Goal: Information Seeking & Learning: Learn about a topic

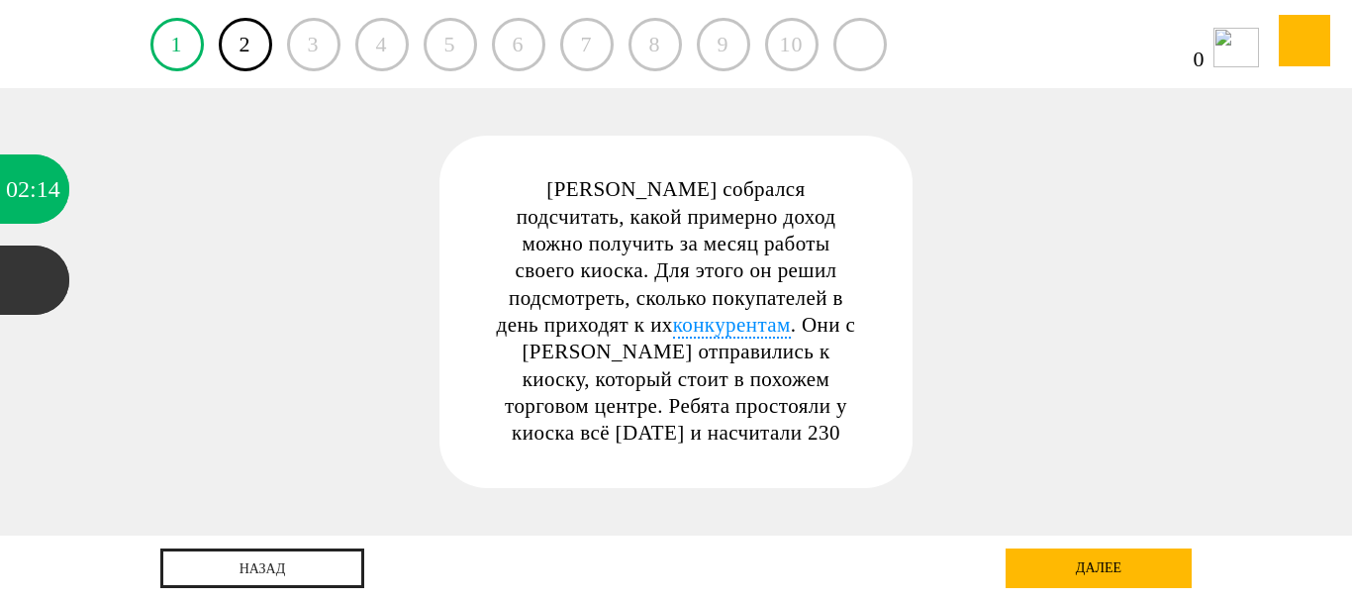
click at [1079, 580] on div "далее" at bounding box center [1099, 568] width 186 height 40
click at [180, 50] on link "1" at bounding box center [176, 44] width 53 height 53
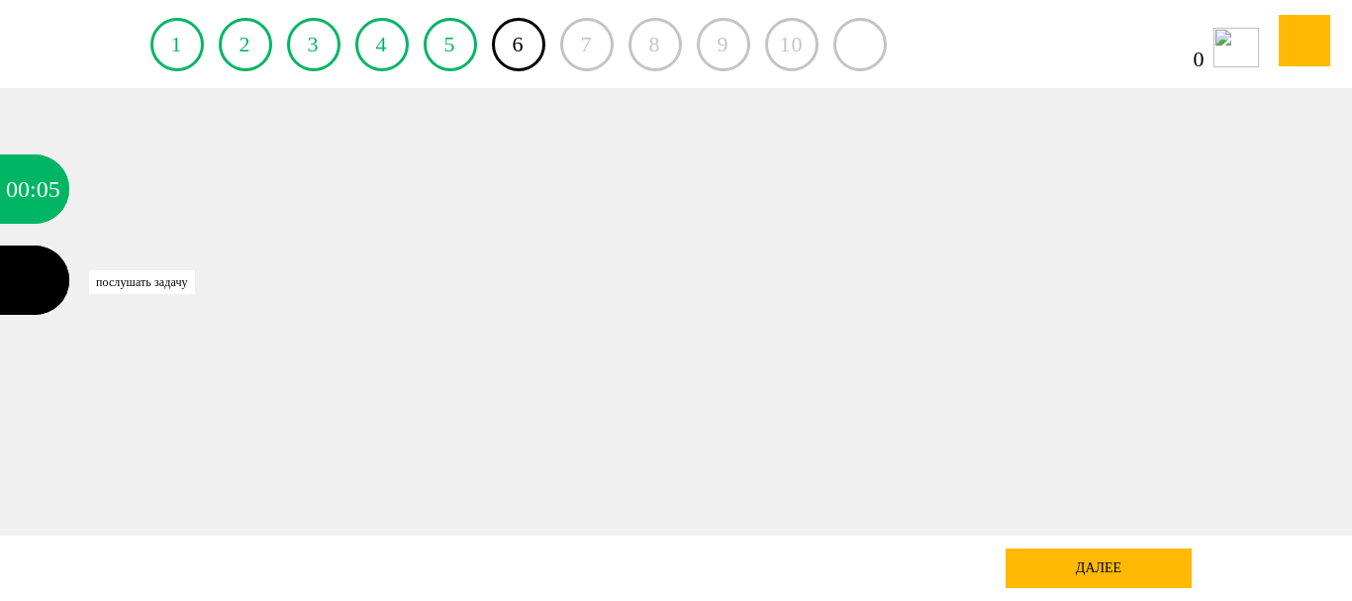
click at [20, 272] on div at bounding box center [34, 280] width 69 height 69
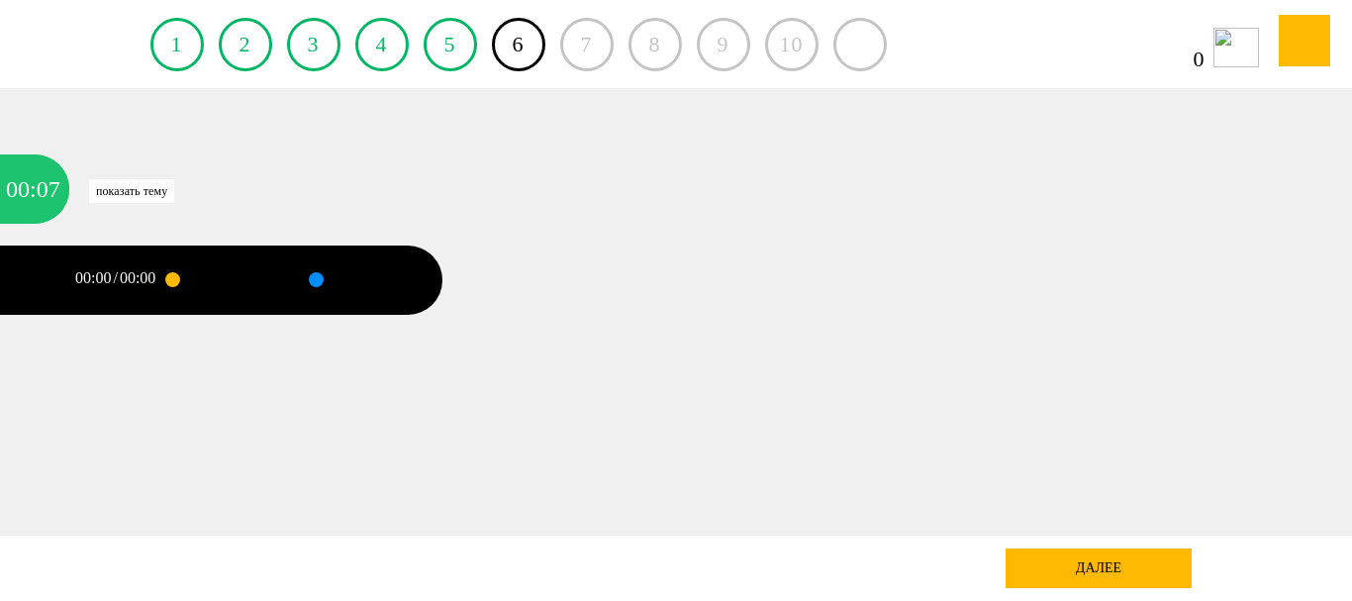
click at [32, 184] on div ":" at bounding box center [33, 188] width 7 height 69
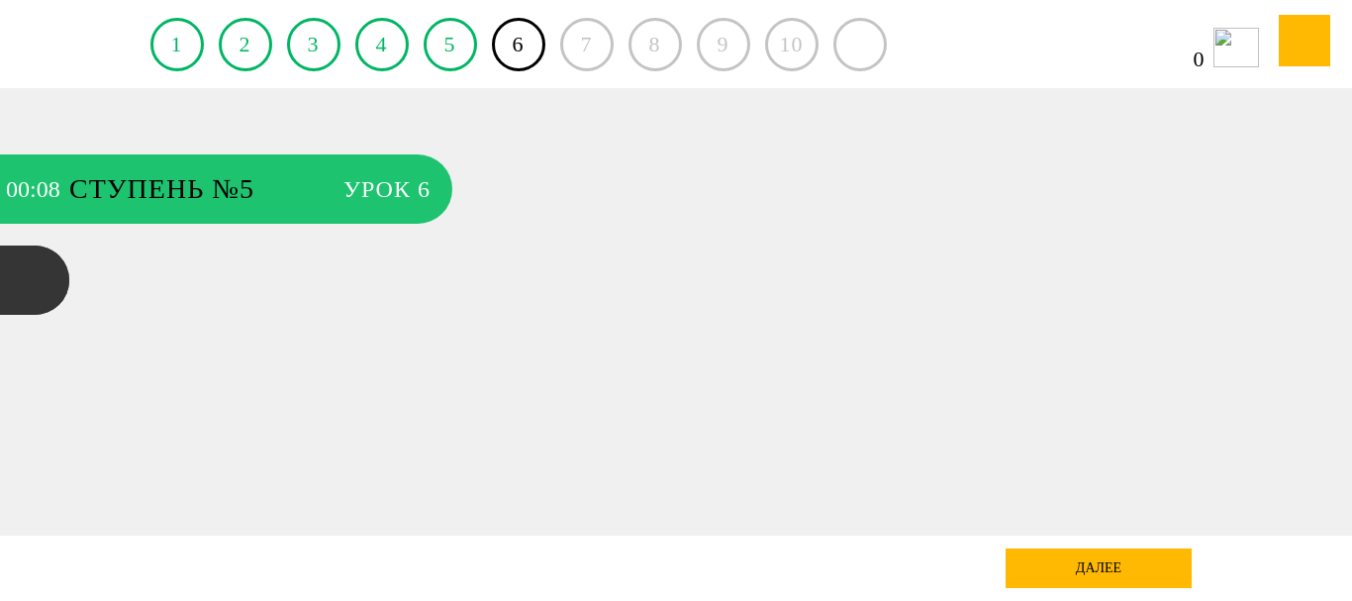
click at [195, 181] on span "Ступень №5" at bounding box center [196, 188] width 254 height 69
click at [414, 203] on span "Урок 6" at bounding box center [387, 188] width 87 height 69
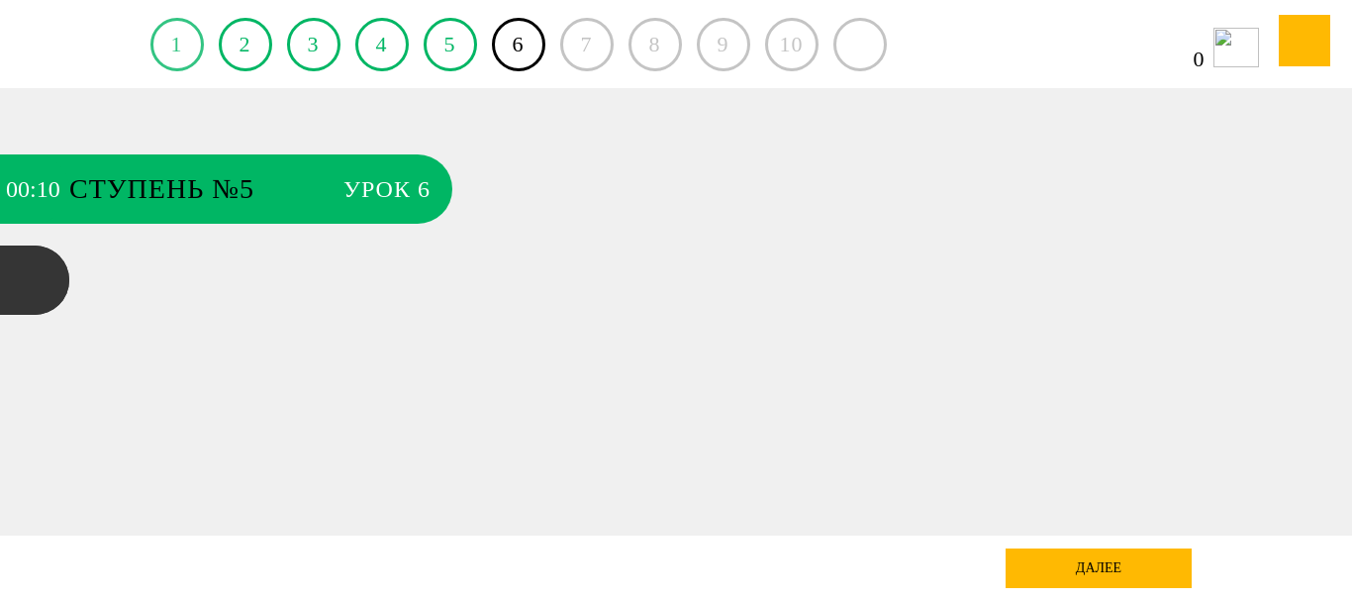
click at [180, 48] on link "1" at bounding box center [176, 44] width 53 height 53
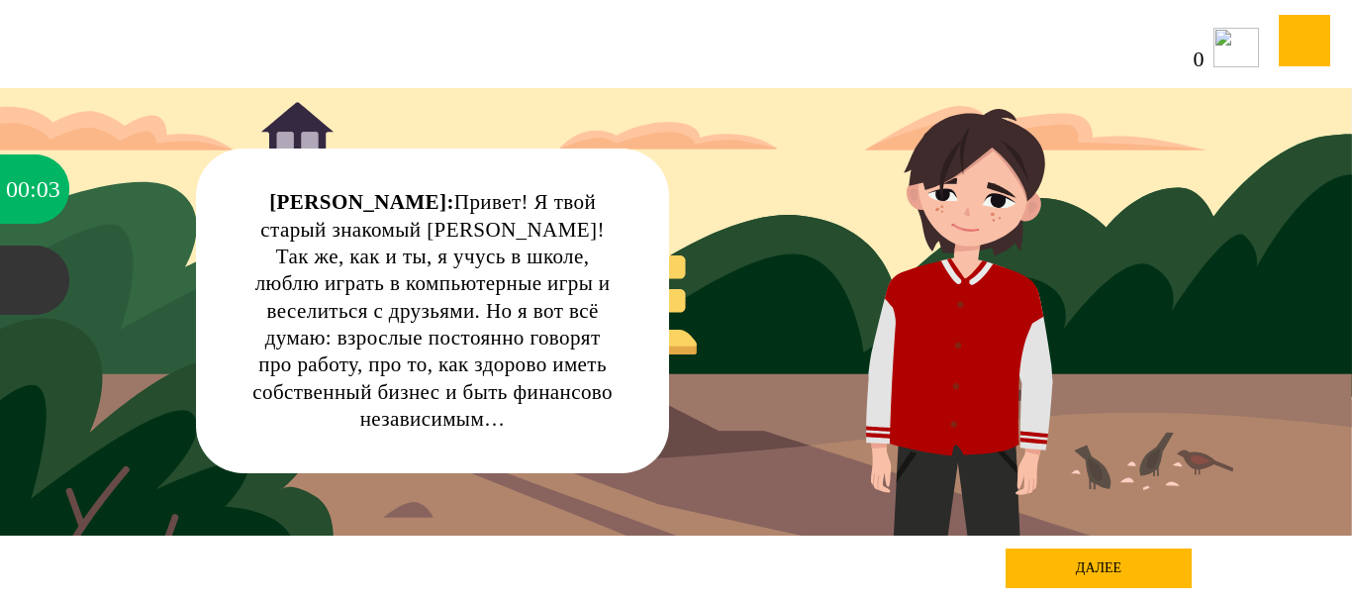
click at [1056, 555] on div "далее" at bounding box center [1099, 568] width 186 height 40
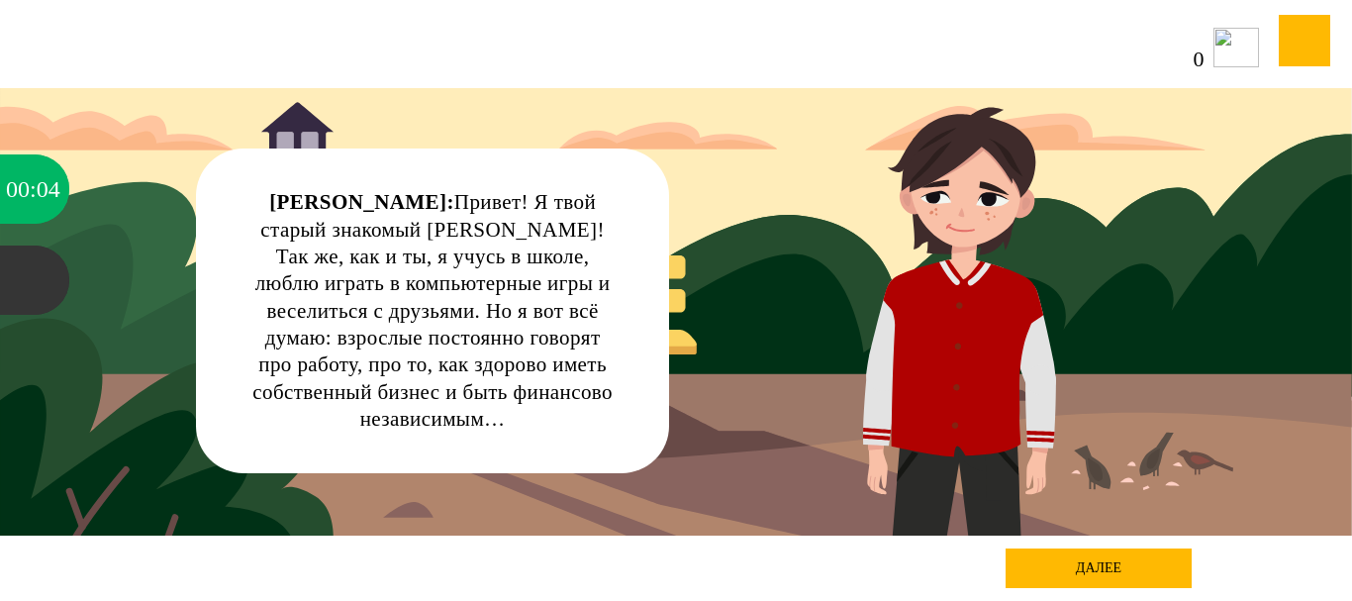
click at [1077, 564] on div "далее" at bounding box center [1099, 568] width 186 height 40
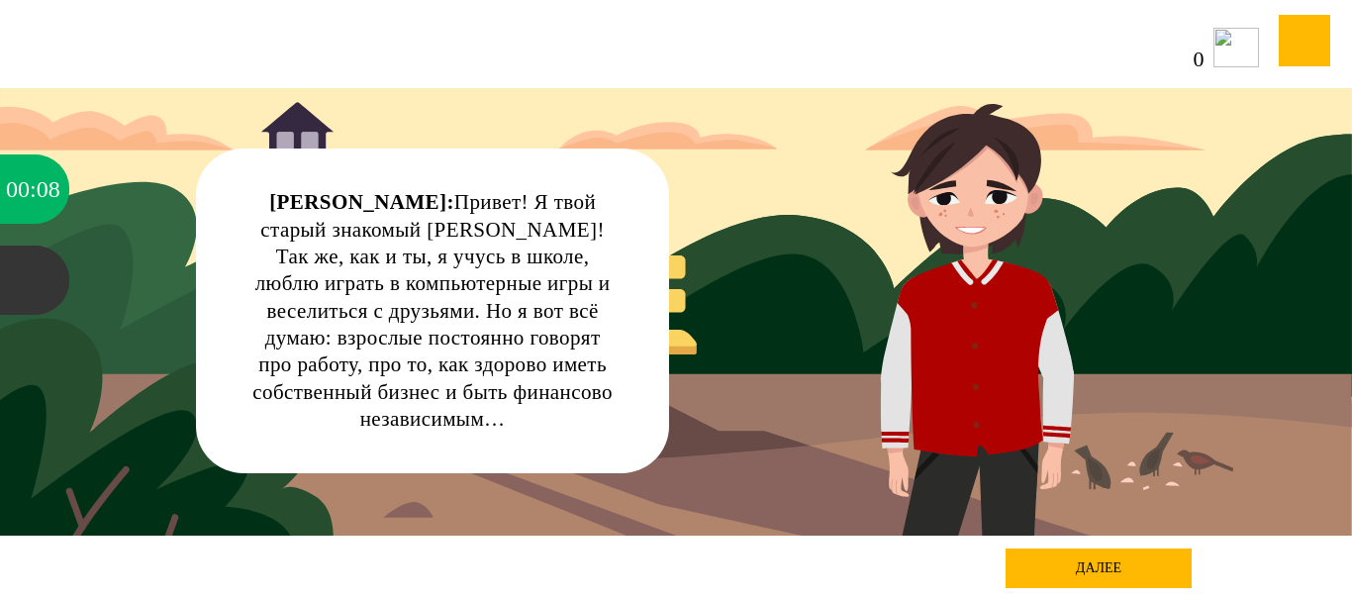
click at [1150, 562] on div "далее" at bounding box center [1099, 568] width 186 height 40
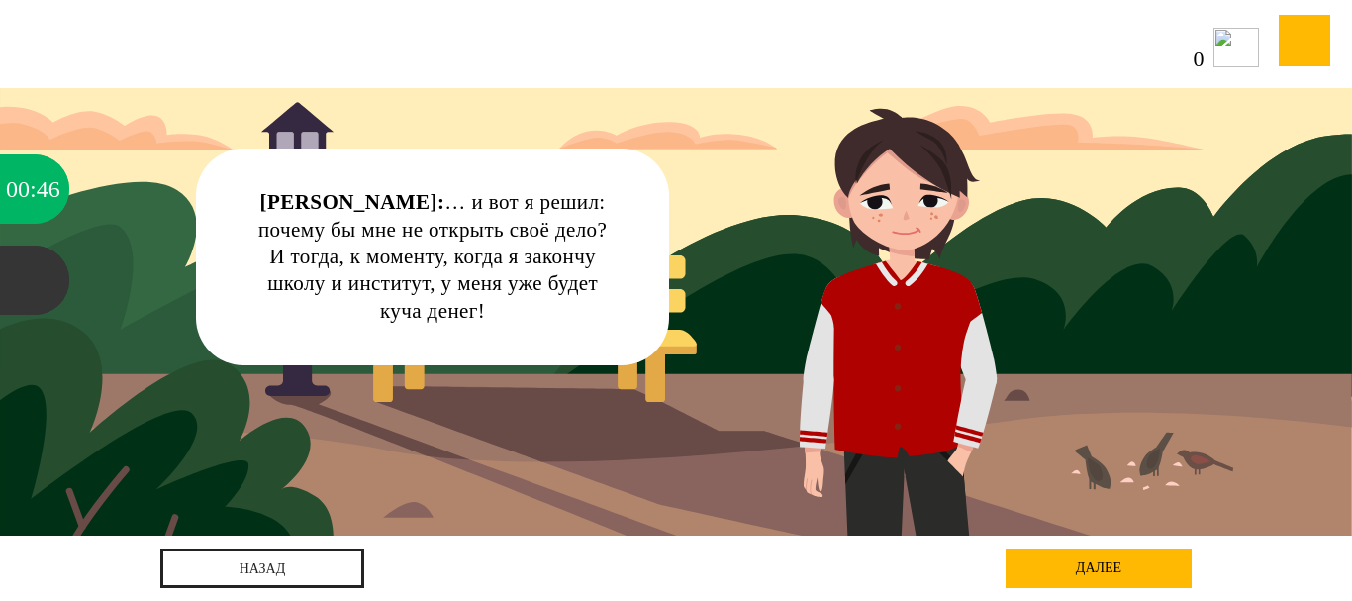
click at [1097, 566] on div "далее" at bounding box center [1099, 568] width 186 height 40
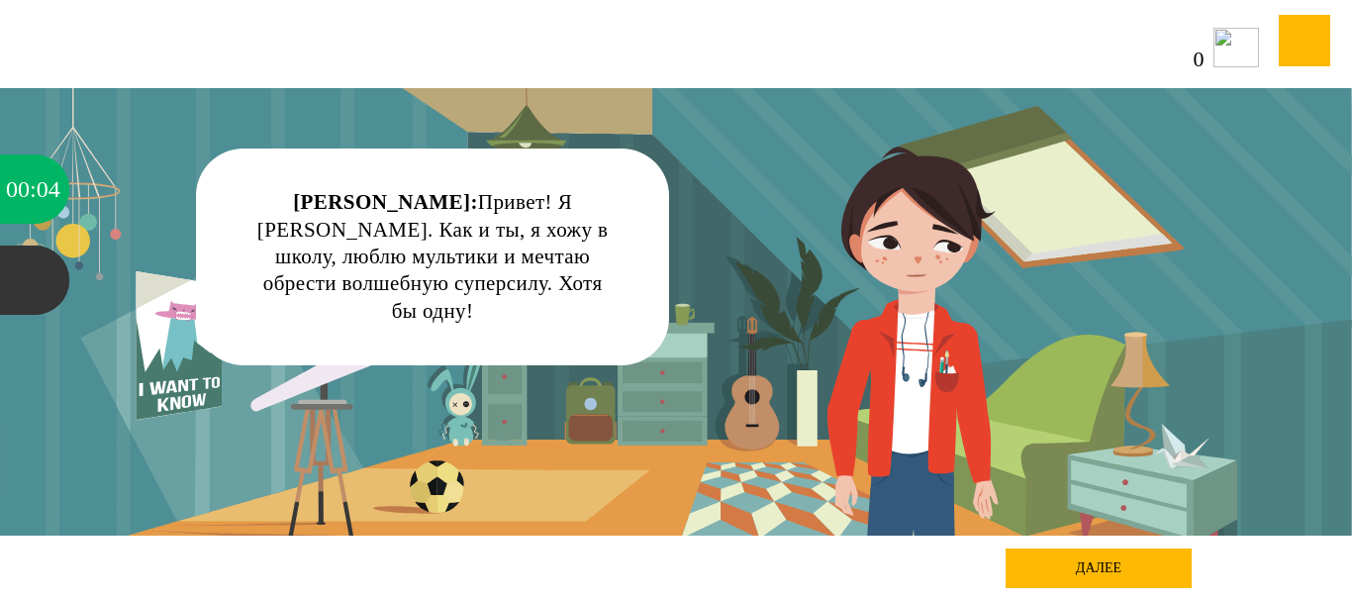
click at [1090, 562] on div "далее" at bounding box center [1099, 568] width 186 height 40
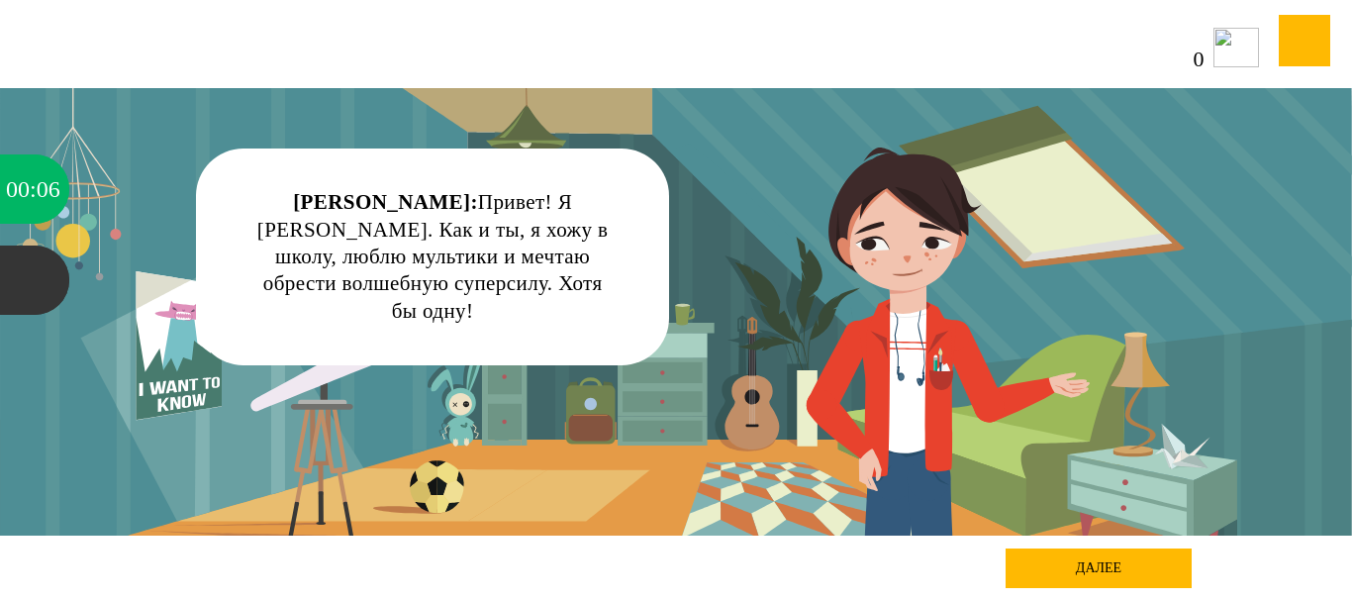
click at [1088, 566] on div "далее" at bounding box center [1099, 568] width 186 height 40
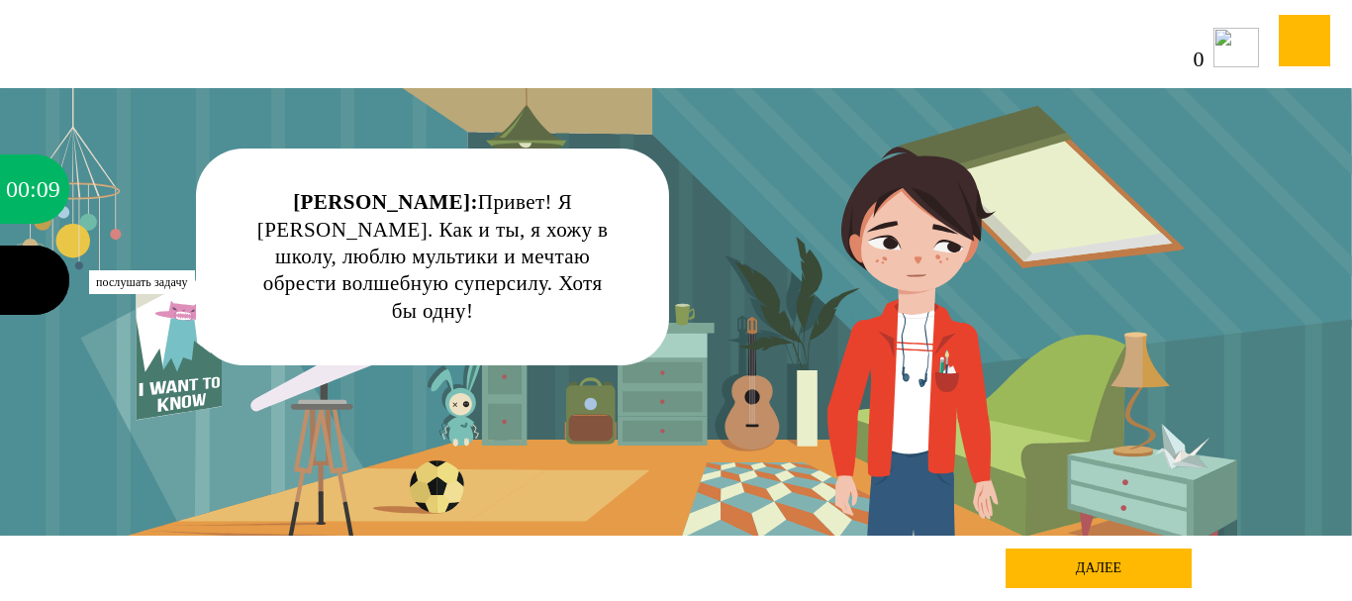
click at [8, 273] on div at bounding box center [34, 280] width 69 height 69
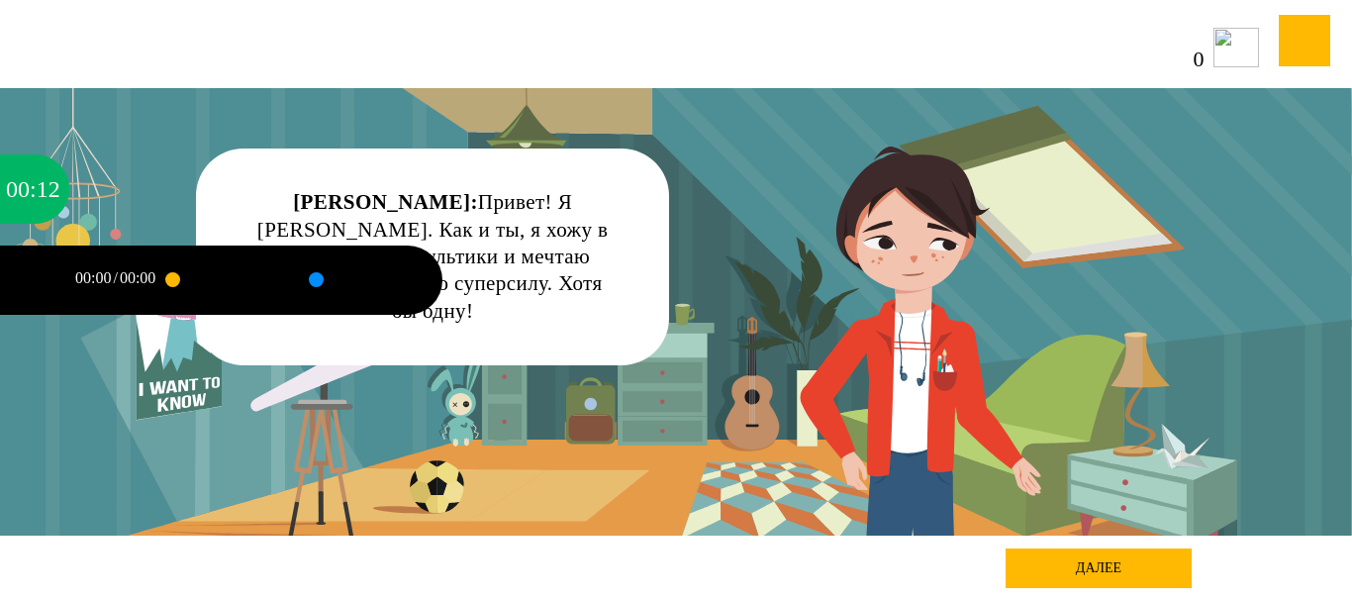
click at [604, 212] on div "Андрей Рублёв: Привет! Я Андрей Рублёв. Как и ты, я хожу в школу, люблю мультик…" at bounding box center [432, 257] width 365 height 136
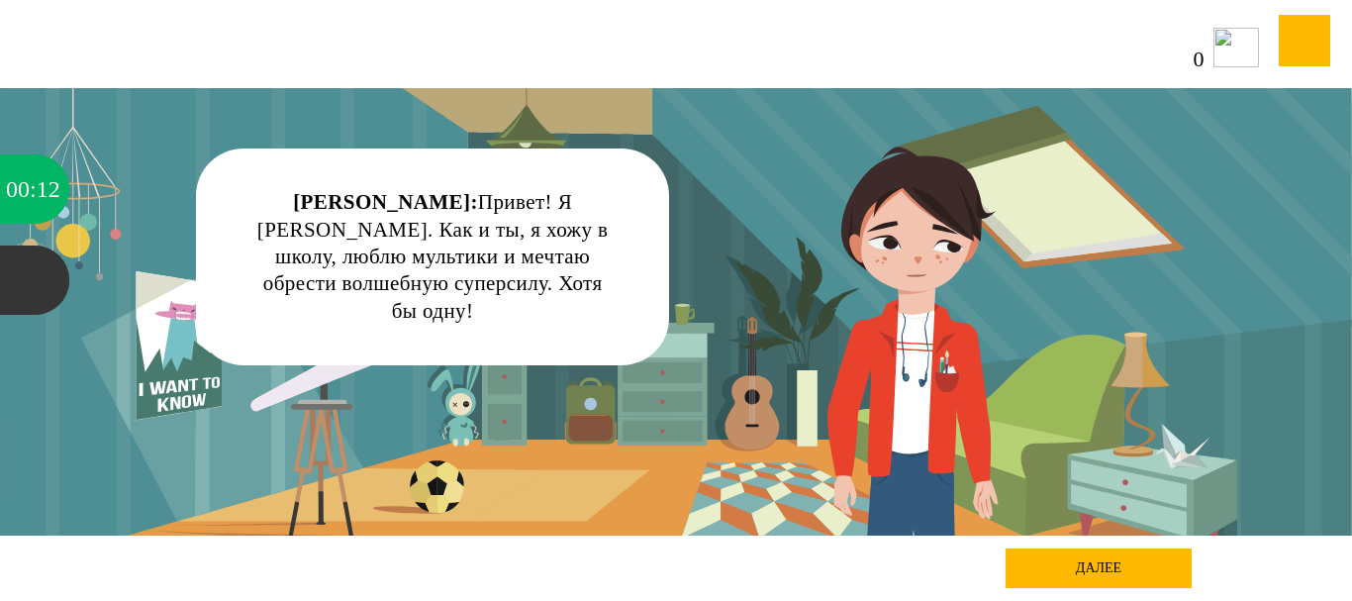
click at [919, 272] on div "Андрей Рублёв: Привет! Я Андрей Рублёв. Как и ты, я хожу в школу, люблю мультик…" at bounding box center [675, 311] width 1217 height 447
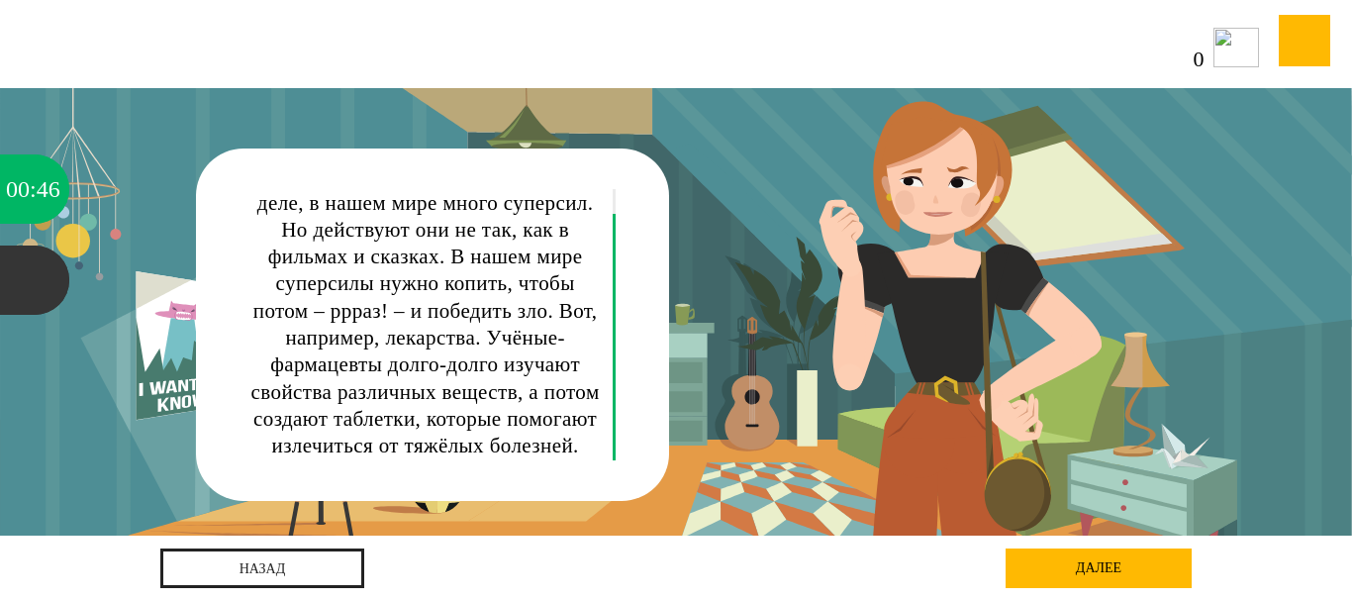
click at [1074, 553] on div "далее" at bounding box center [1099, 568] width 186 height 40
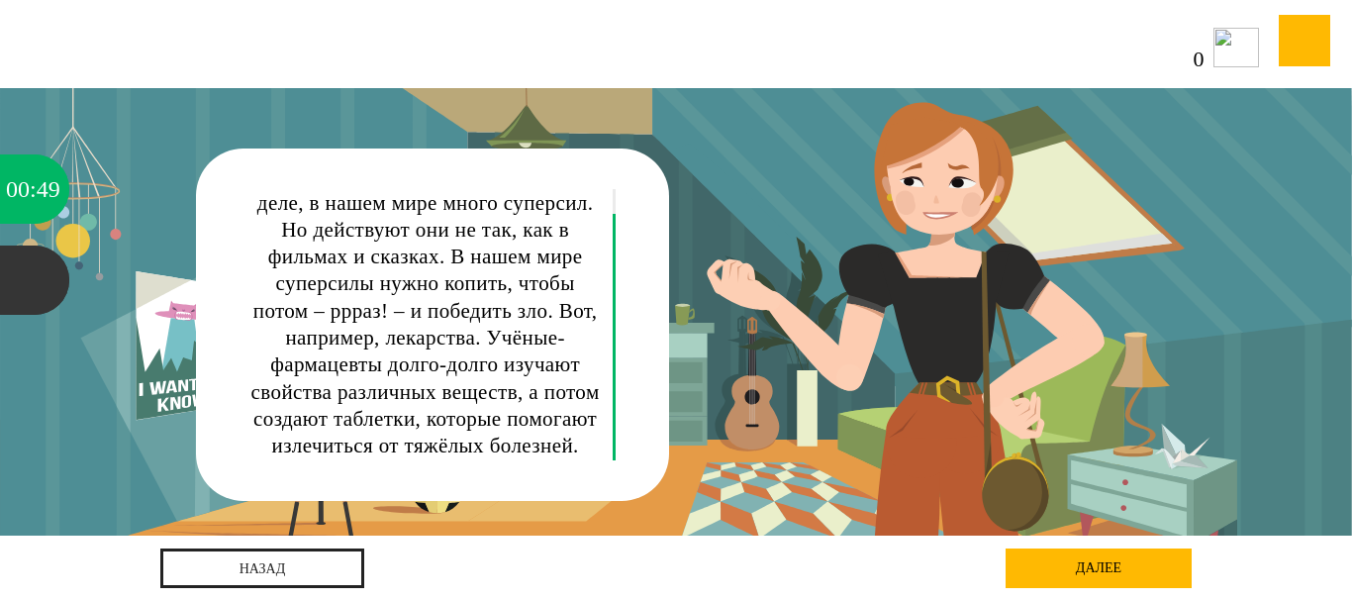
click at [1227, 62] on img at bounding box center [1237, 48] width 46 height 40
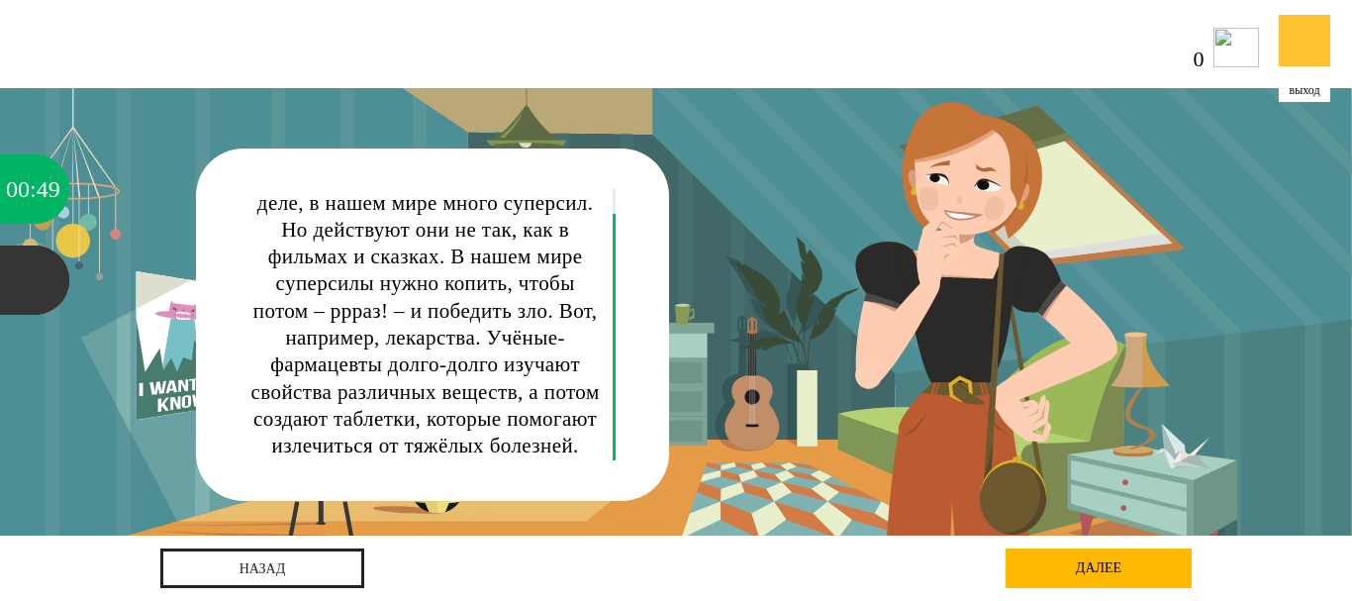
click at [1300, 48] on div at bounding box center [1304, 40] width 51 height 51
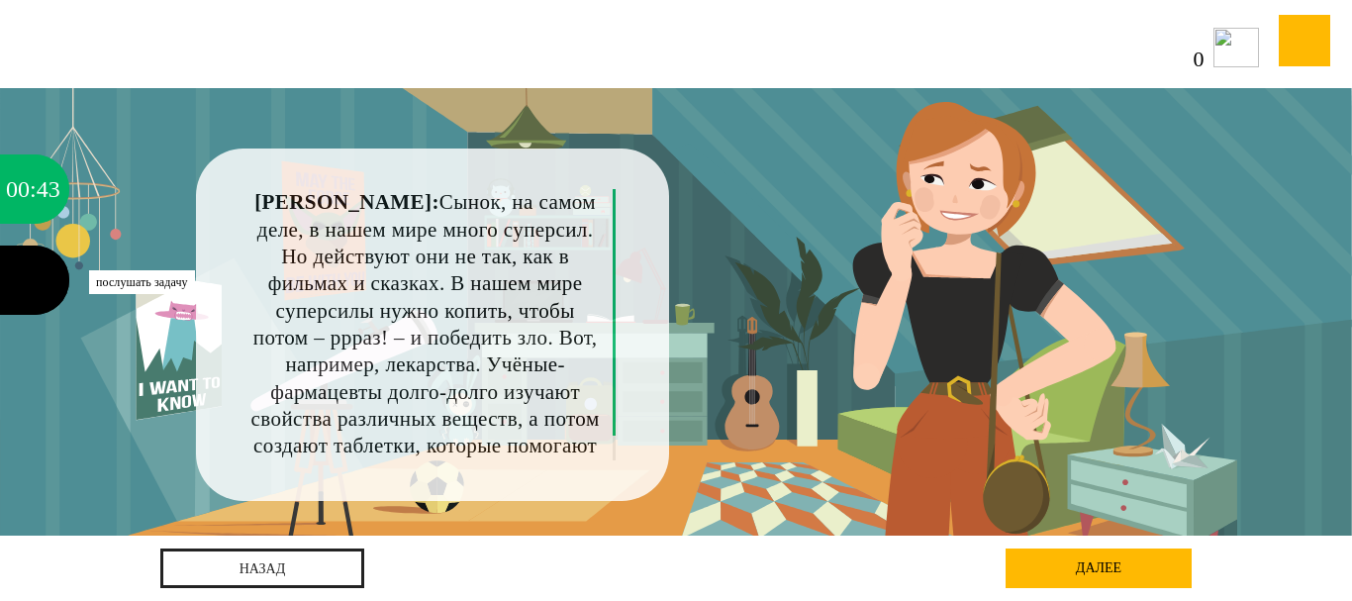
click at [37, 269] on div at bounding box center [34, 280] width 69 height 69
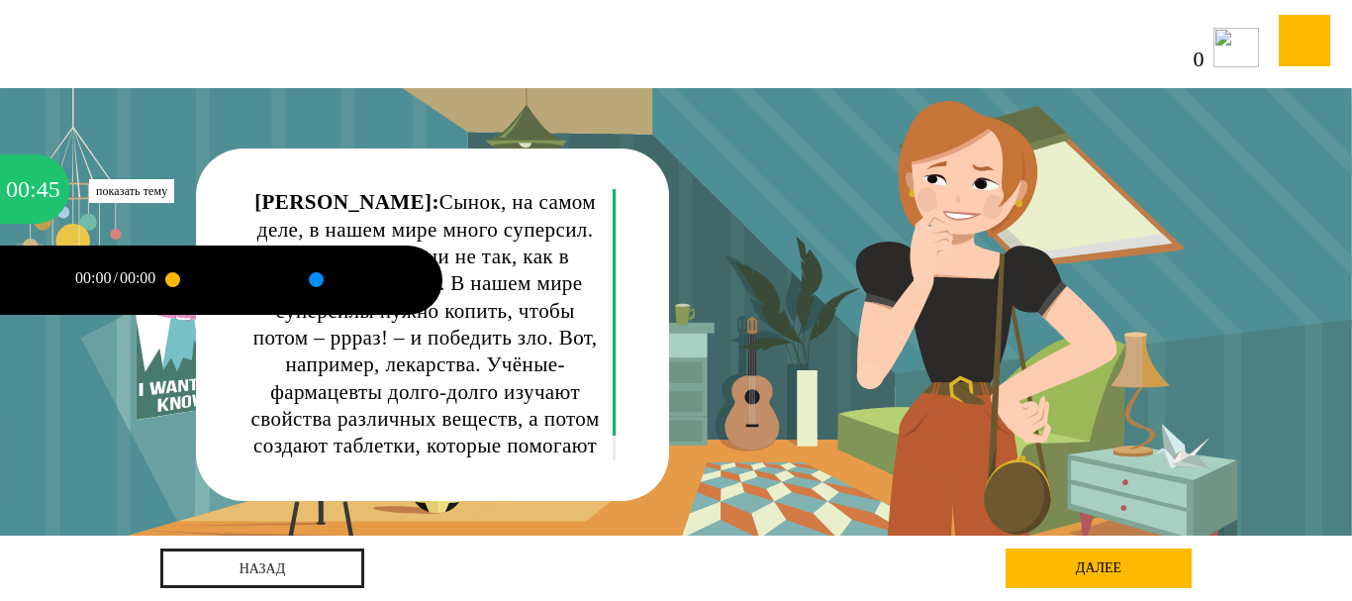
click at [39, 197] on div "45" at bounding box center [49, 188] width 24 height 69
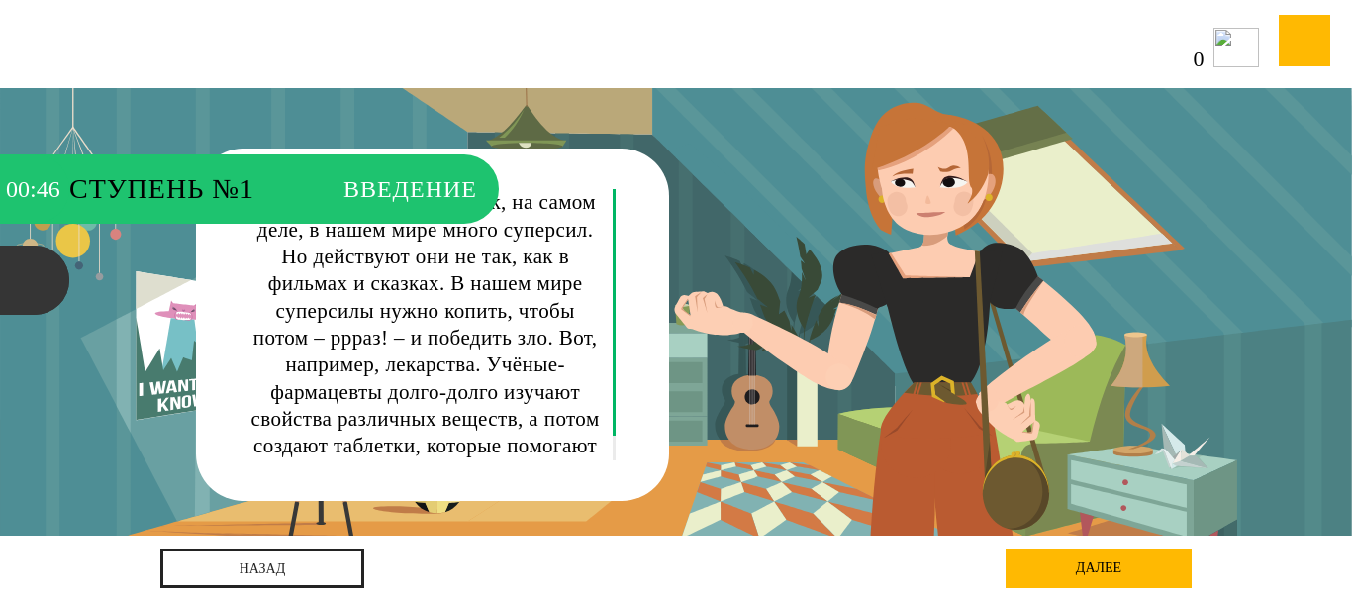
click at [394, 186] on span "Введение" at bounding box center [411, 188] width 134 height 69
click at [244, 201] on span "Ступень №1" at bounding box center [196, 188] width 254 height 69
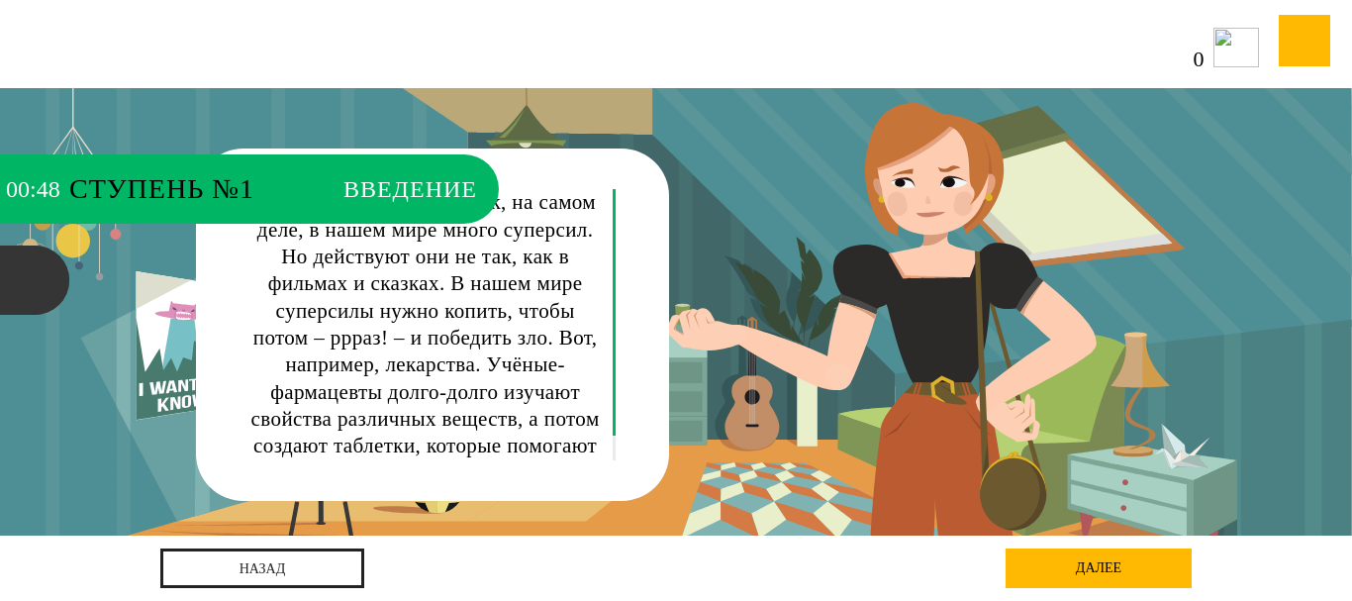
click at [1069, 562] on div "далее" at bounding box center [1099, 568] width 186 height 40
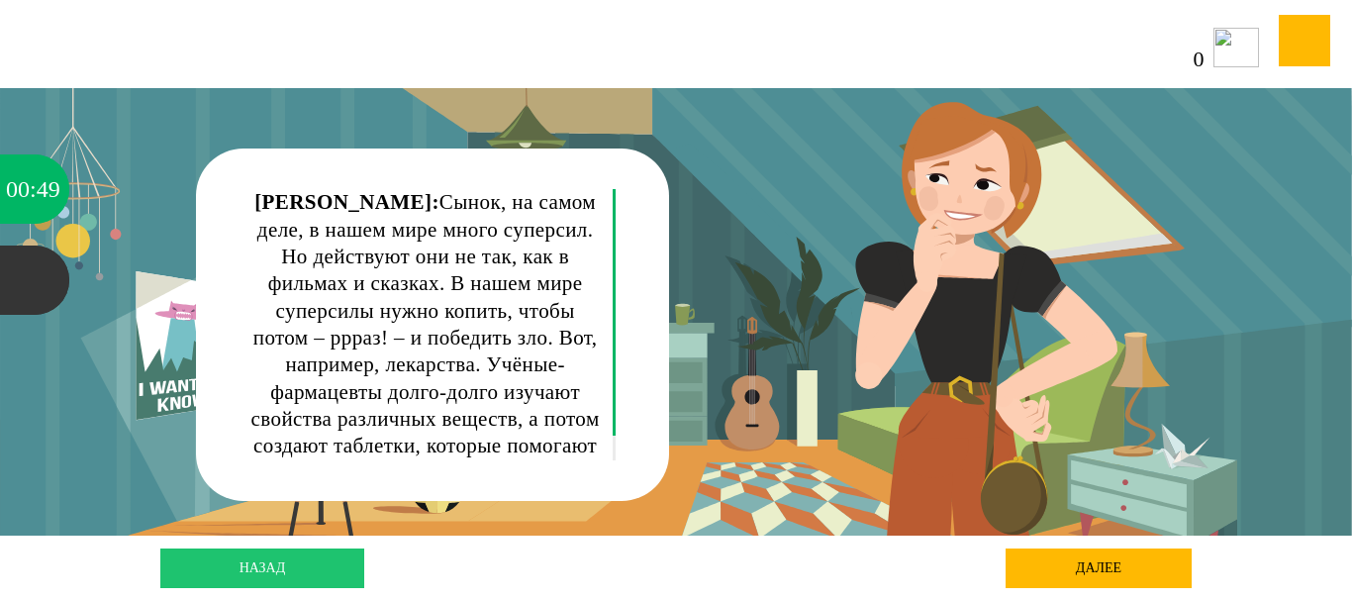
click at [304, 549] on link "назад" at bounding box center [262, 568] width 204 height 40
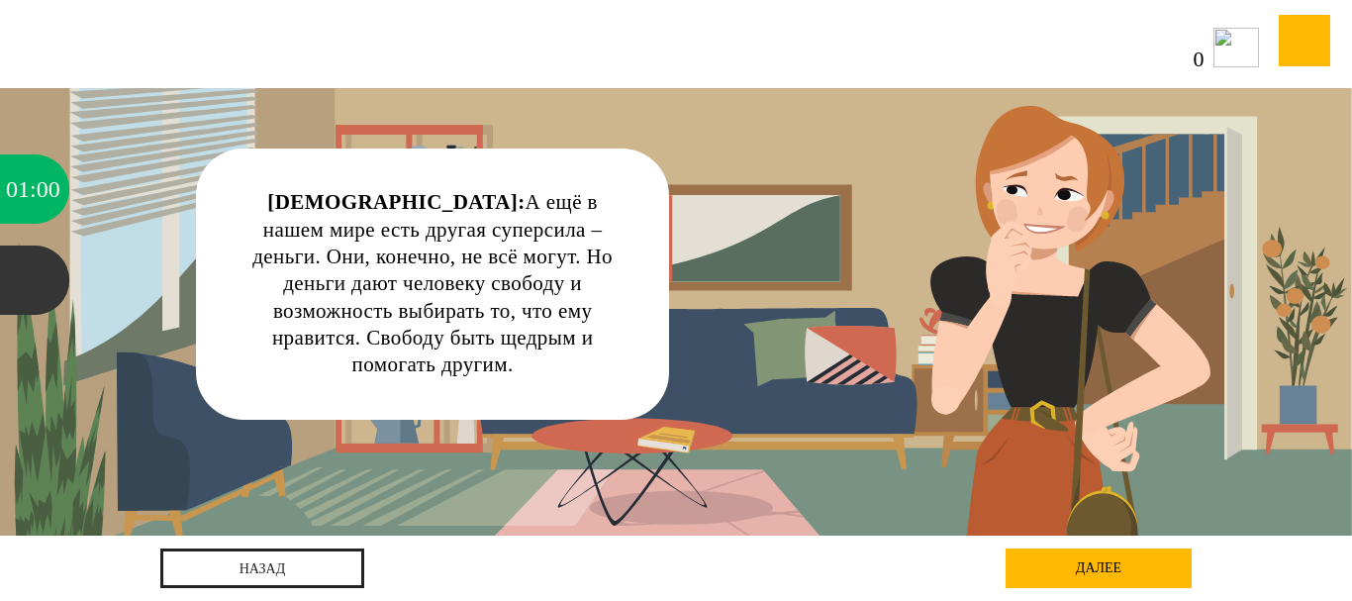
click at [1117, 561] on div "далее" at bounding box center [1099, 568] width 186 height 40
